Goal: Find specific page/section: Find specific page/section

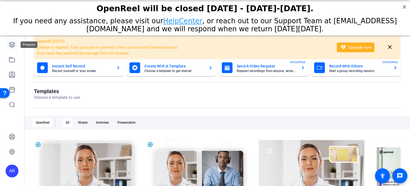
click at [9, 43] on icon at bounding box center [11, 44] width 5 height 5
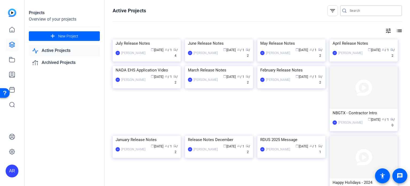
click at [283, 11] on input "Search" at bounding box center [374, 10] width 48 height 6
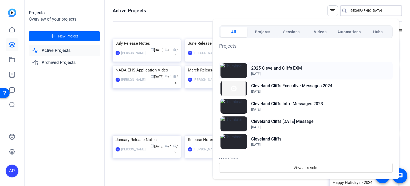
type input "Cleveland"
click at [283, 71] on h2 "2025 Cleveland Cliffs EXM" at bounding box center [276, 68] width 51 height 6
